Goal: Task Accomplishment & Management: Use online tool/utility

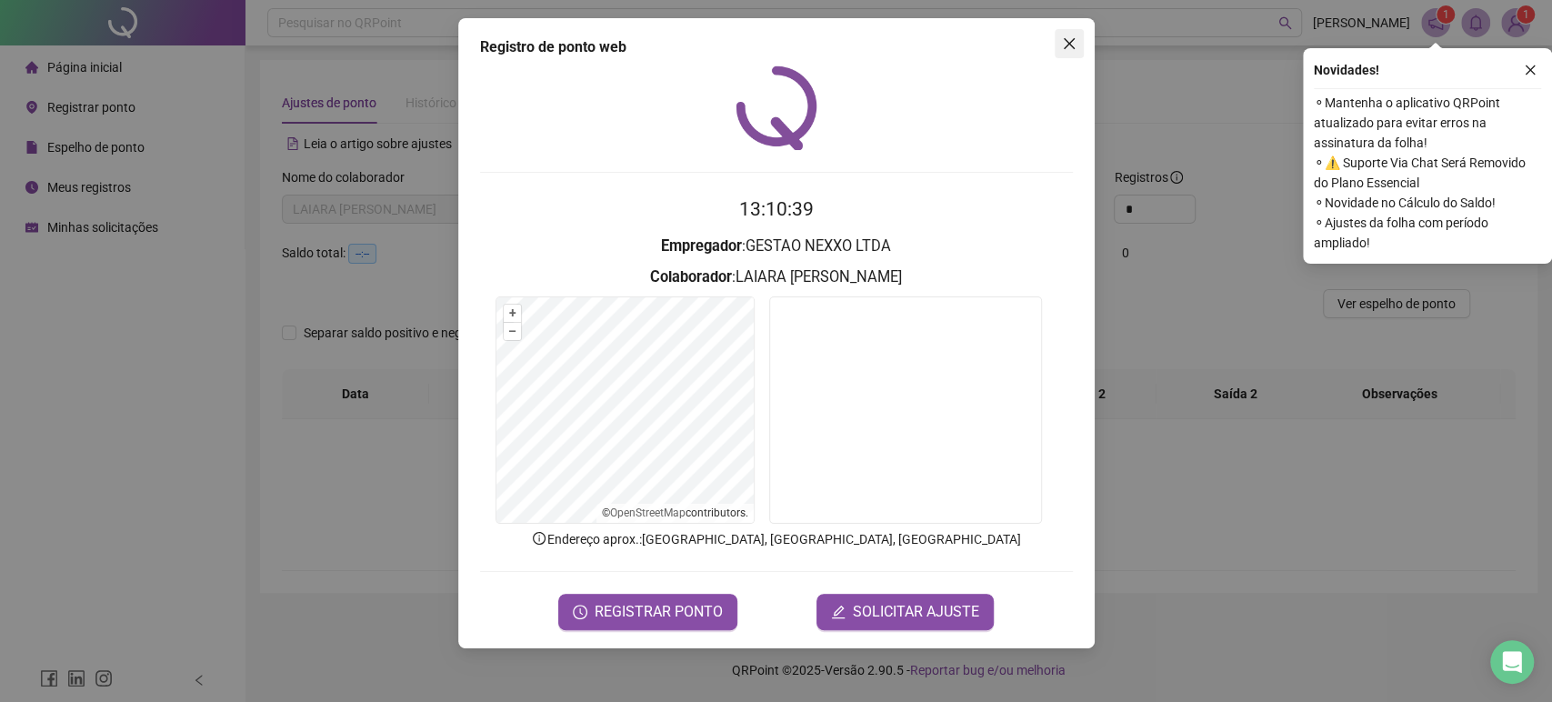
click at [1073, 40] on icon "close" at bounding box center [1069, 43] width 15 height 15
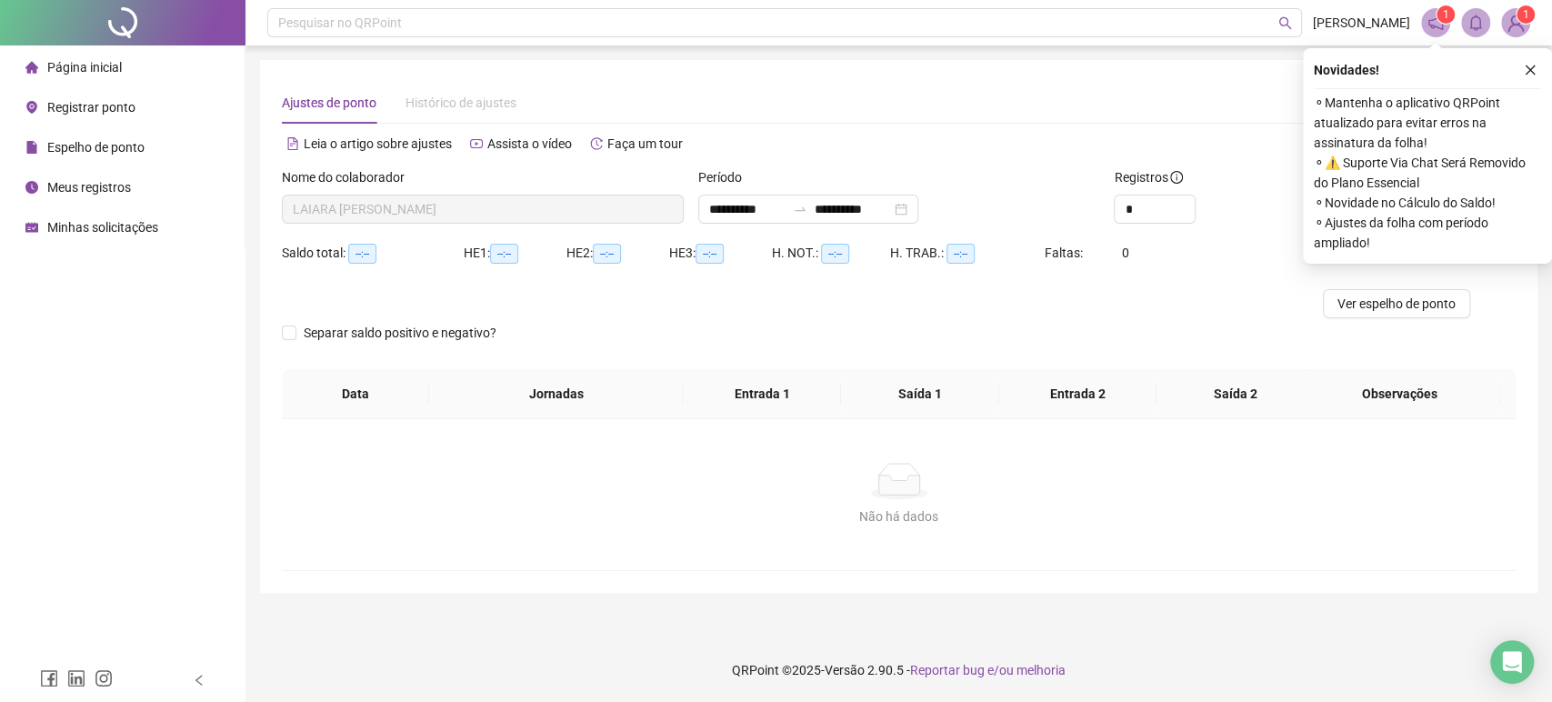
click at [106, 188] on span "Meus registros" at bounding box center [89, 187] width 84 height 15
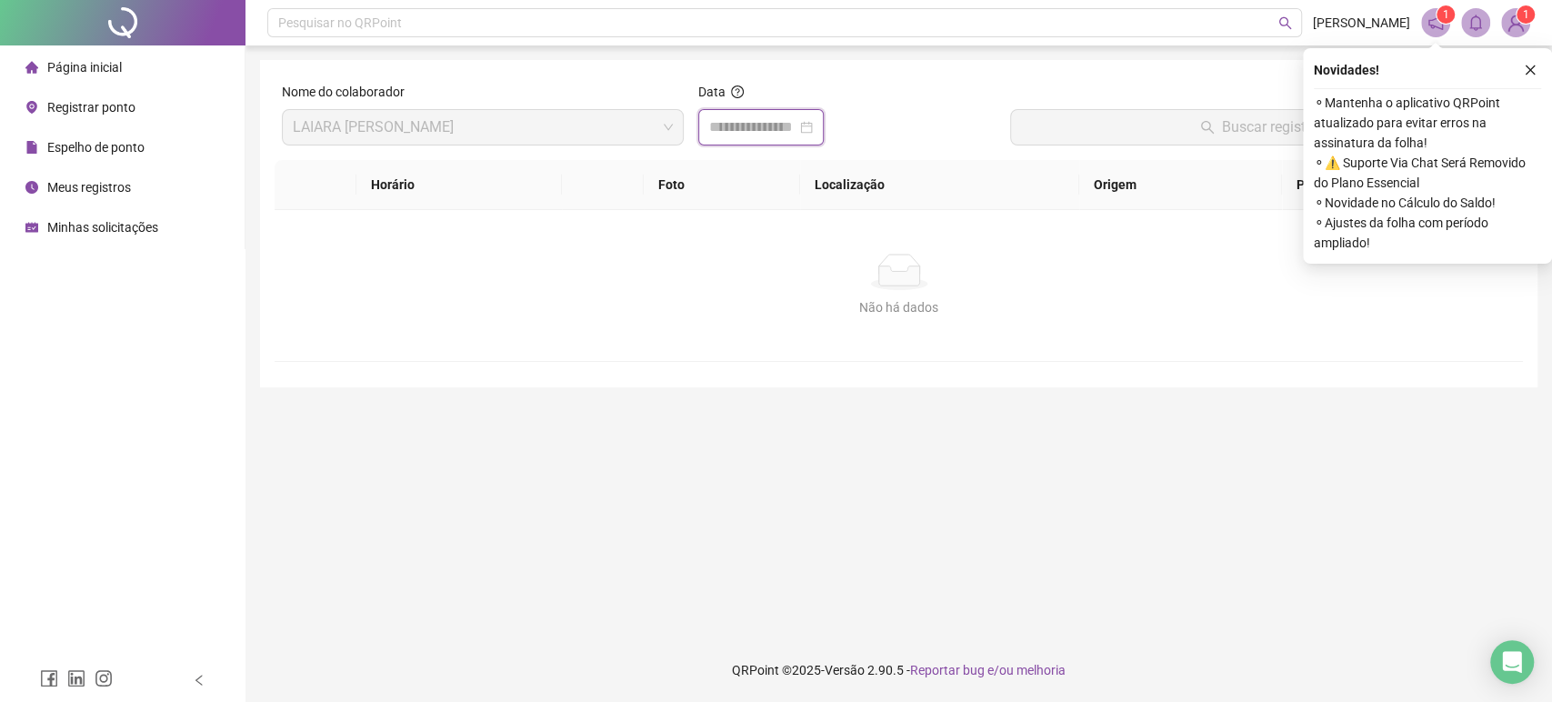
click at [743, 125] on input at bounding box center [752, 127] width 87 height 22
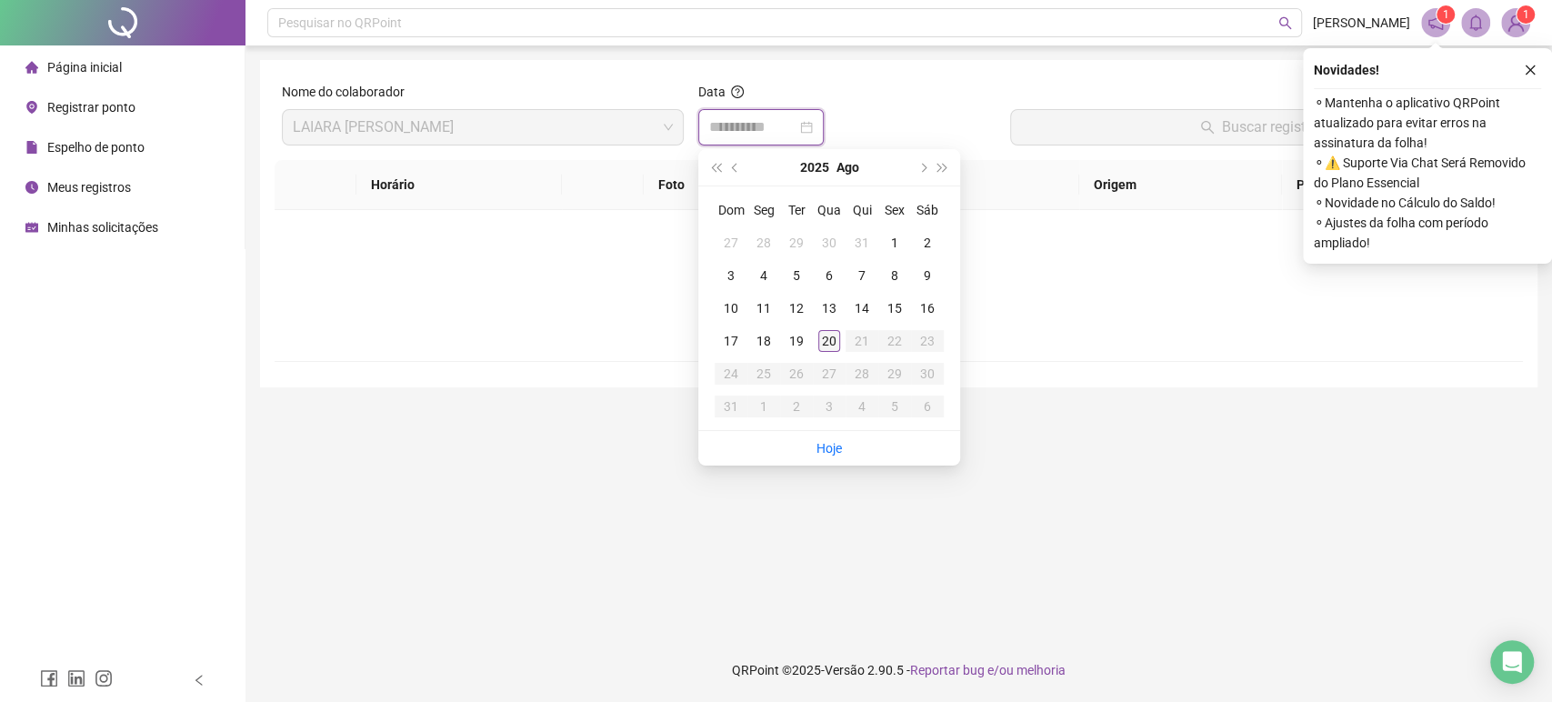
type input "**********"
click at [835, 343] on div "20" at bounding box center [829, 341] width 22 height 22
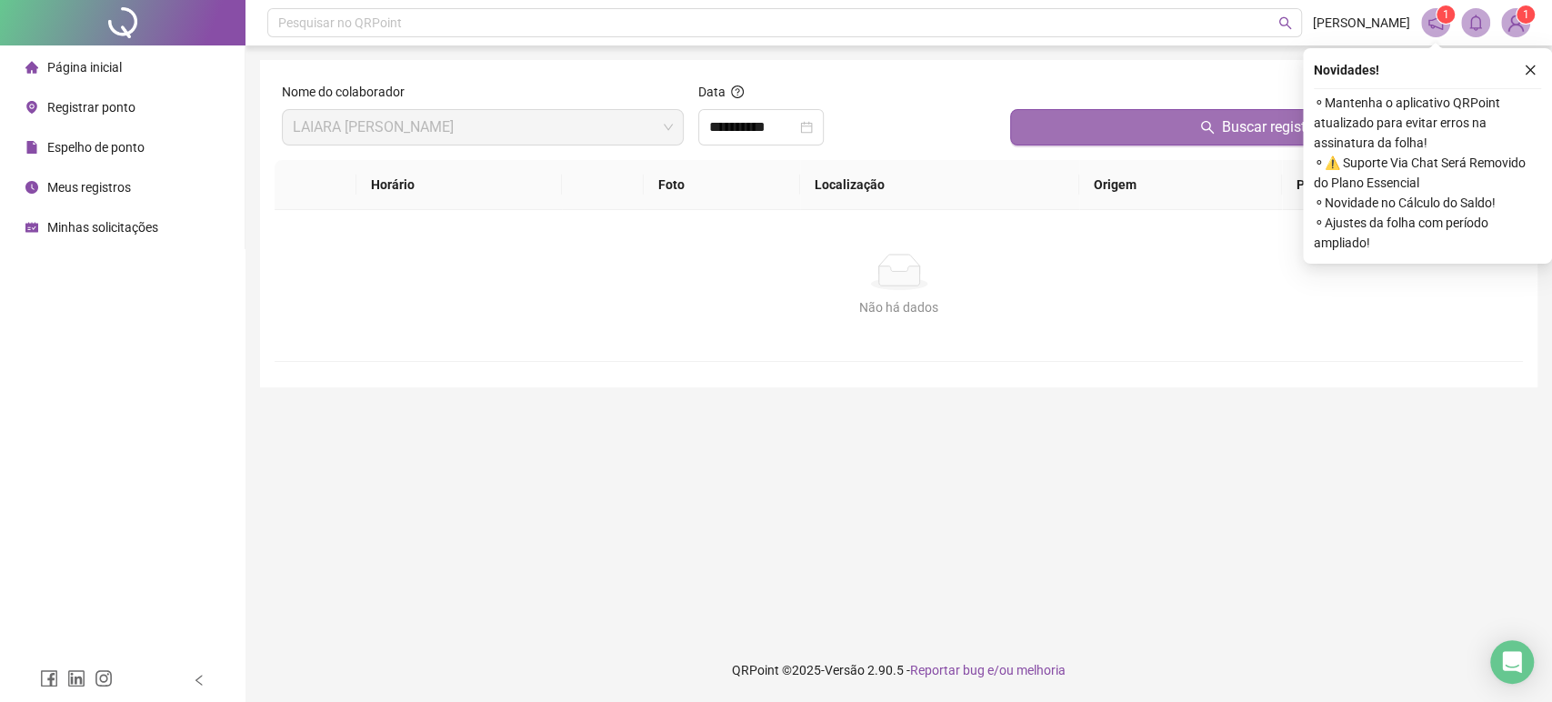
click at [1046, 124] on button "Buscar registros" at bounding box center [1262, 127] width 505 height 36
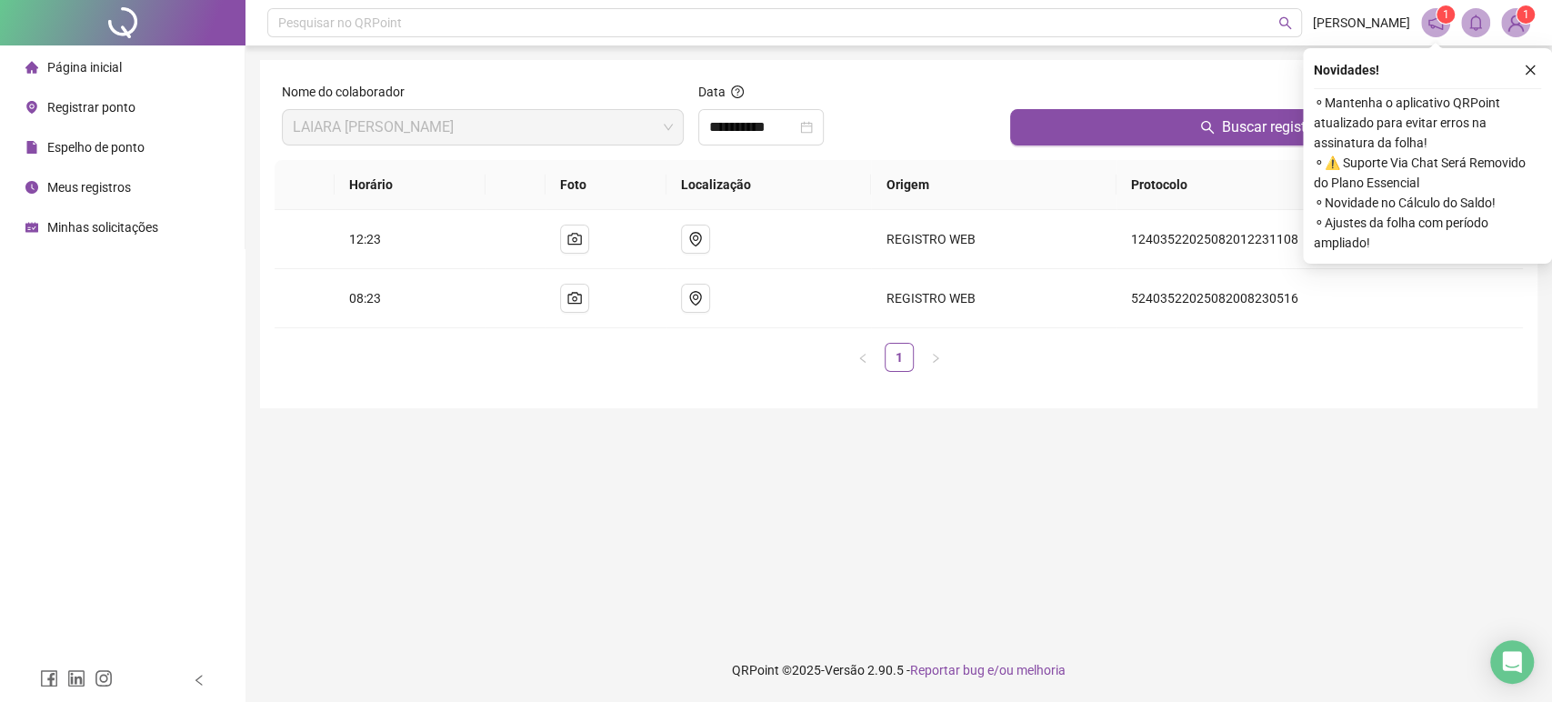
click at [84, 100] on span "Registrar ponto" at bounding box center [91, 107] width 88 height 15
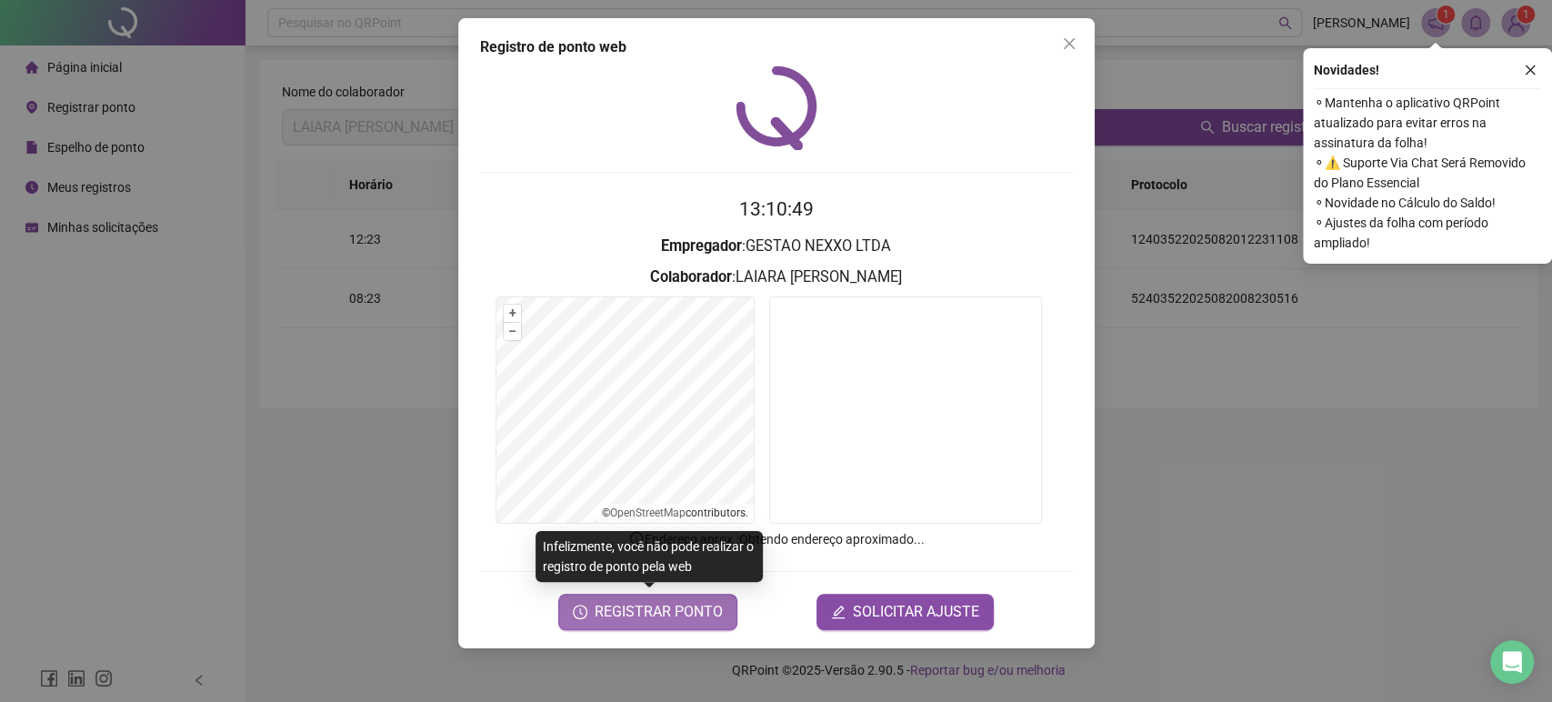
click at [713, 617] on span "REGISTRAR PONTO" at bounding box center [659, 612] width 128 height 22
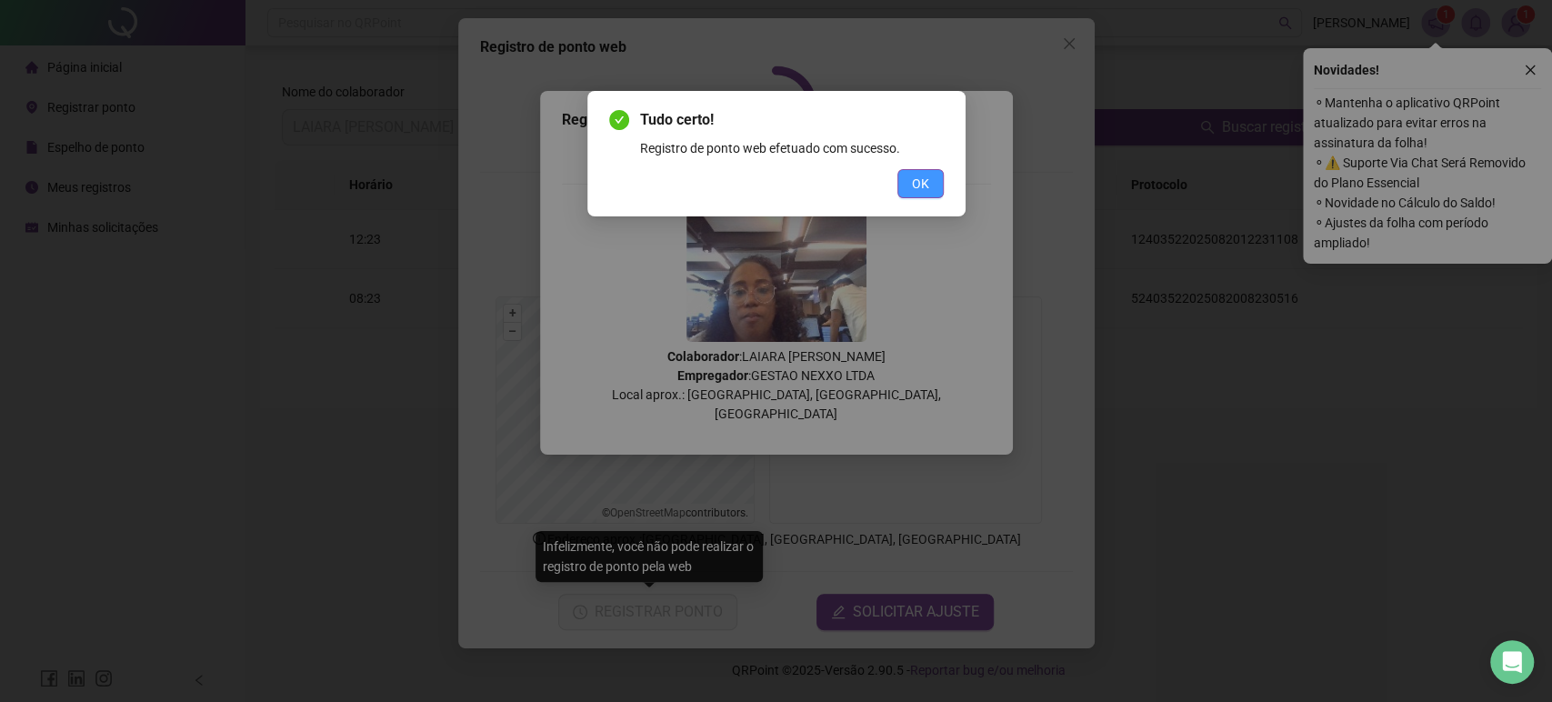
click at [907, 189] on button "OK" at bounding box center [920, 183] width 46 height 29
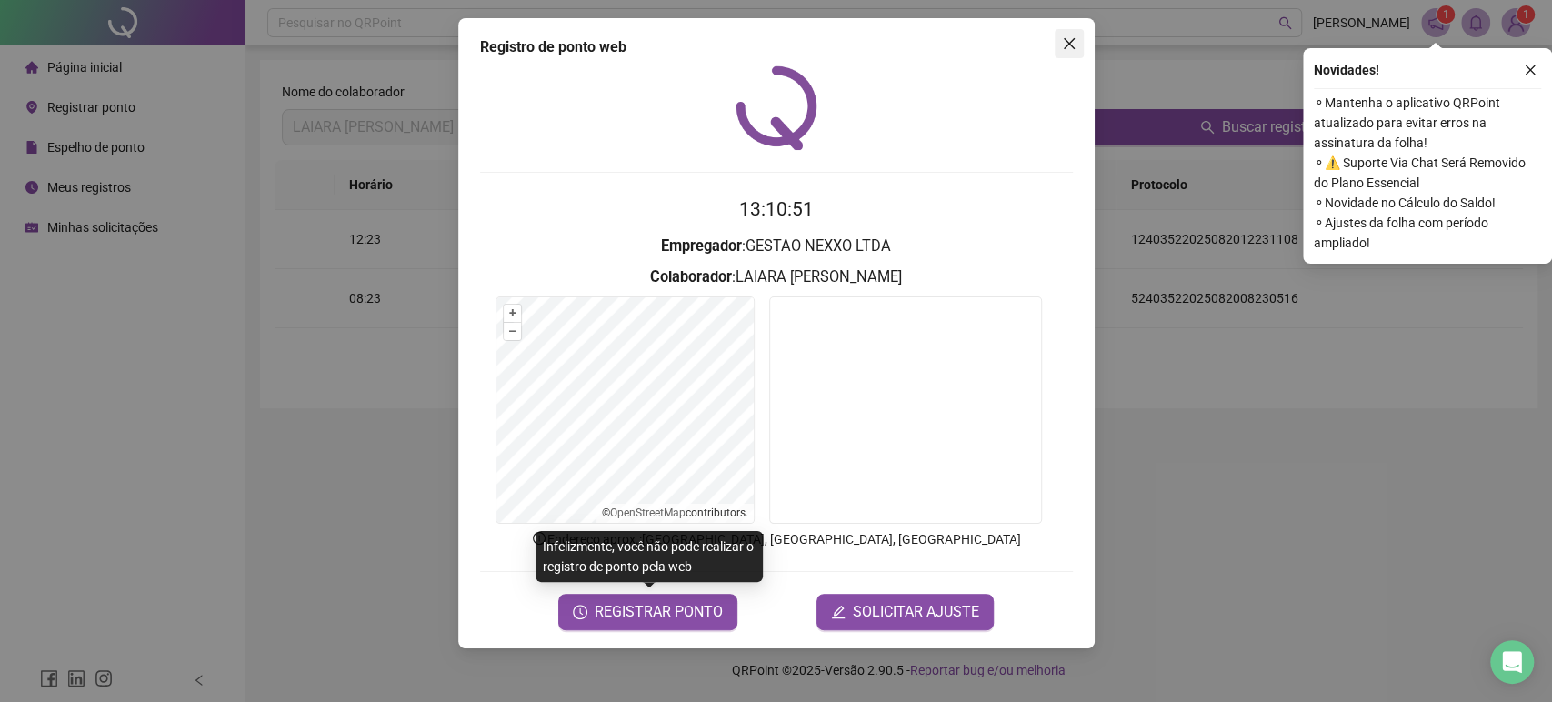
click at [1067, 42] on icon "close" at bounding box center [1068, 43] width 11 height 11
